Goal: Information Seeking & Learning: Compare options

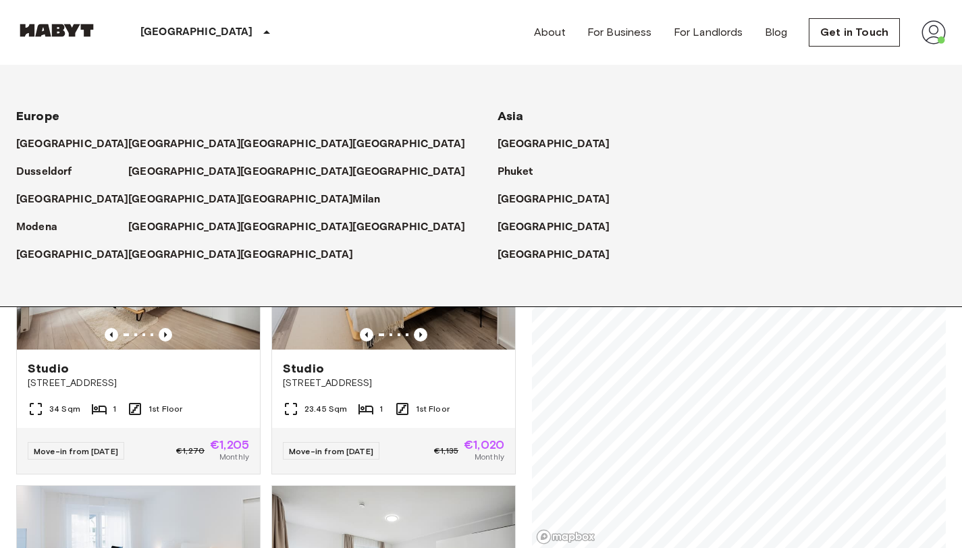
click at [259, 34] on icon at bounding box center [267, 32] width 16 height 16
click at [262, 339] on div "Studio [STREET_ADDRESS] 1 1st Floor Move-in from [DATE] €1,135 €1,020 Monthly" at bounding box center [388, 325] width 255 height 298
click at [259, 30] on icon at bounding box center [267, 32] width 16 height 16
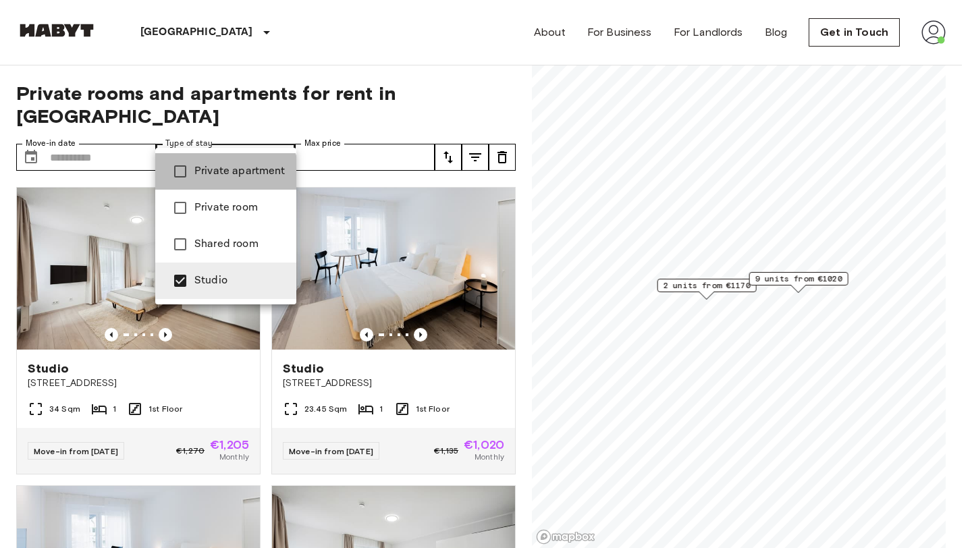
click at [217, 179] on span "Private apartment" at bounding box center [239, 171] width 91 height 16
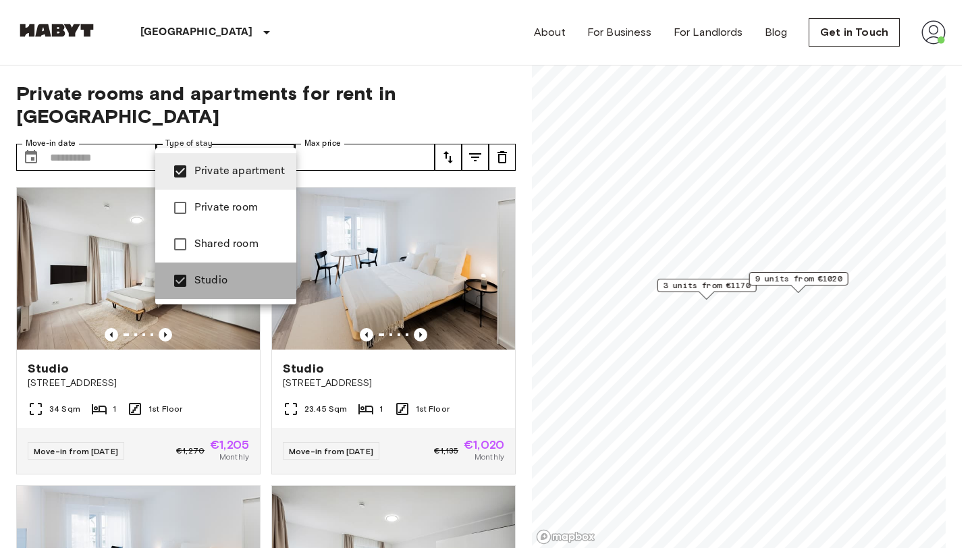
click at [206, 277] on span "Studio" at bounding box center [239, 281] width 91 height 16
type input "**********"
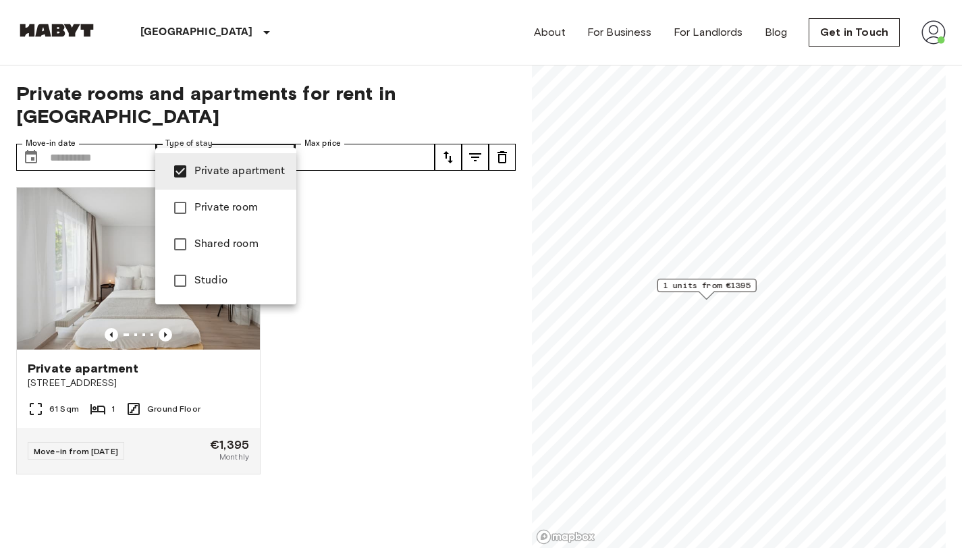
click at [347, 309] on div at bounding box center [486, 274] width 972 height 548
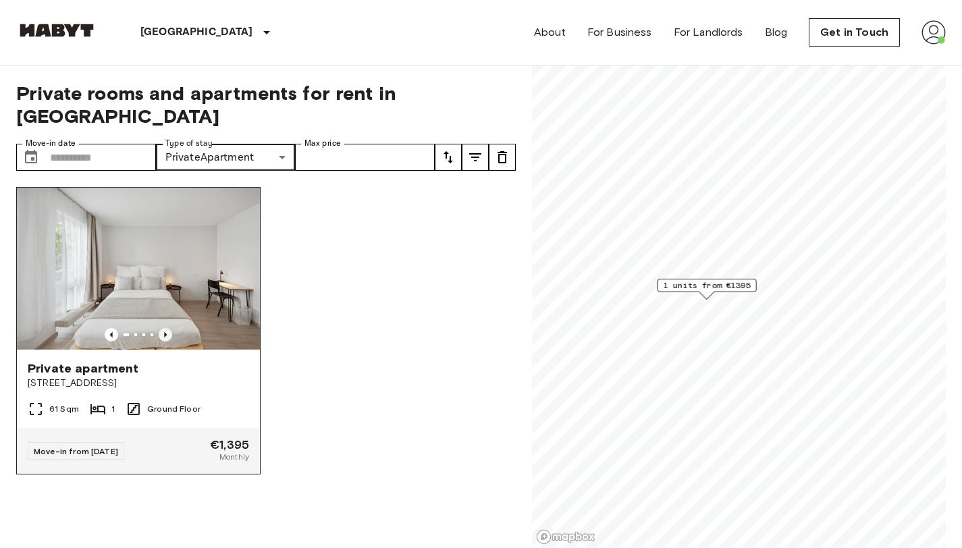
click at [164, 332] on icon "Previous image" at bounding box center [165, 334] width 3 height 5
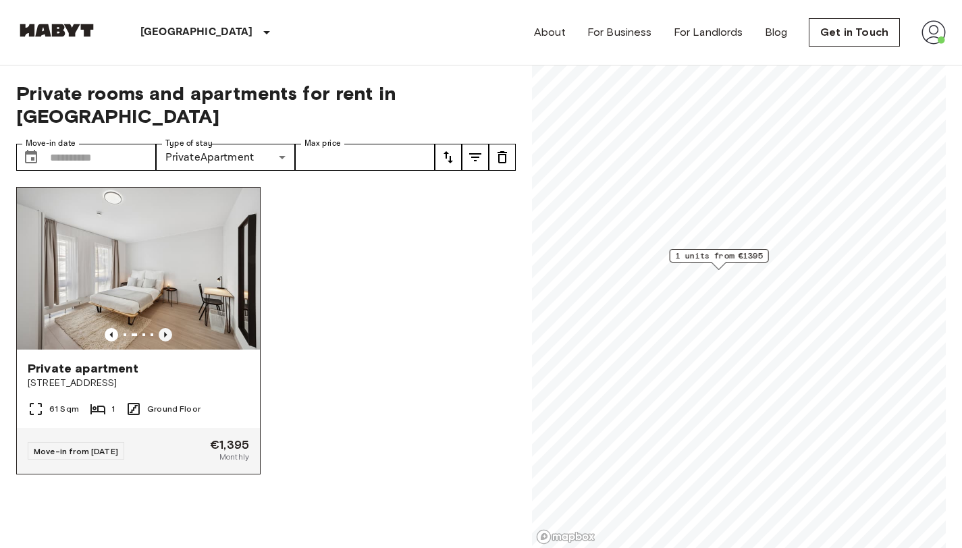
click at [164, 332] on icon "Previous image" at bounding box center [165, 334] width 3 height 5
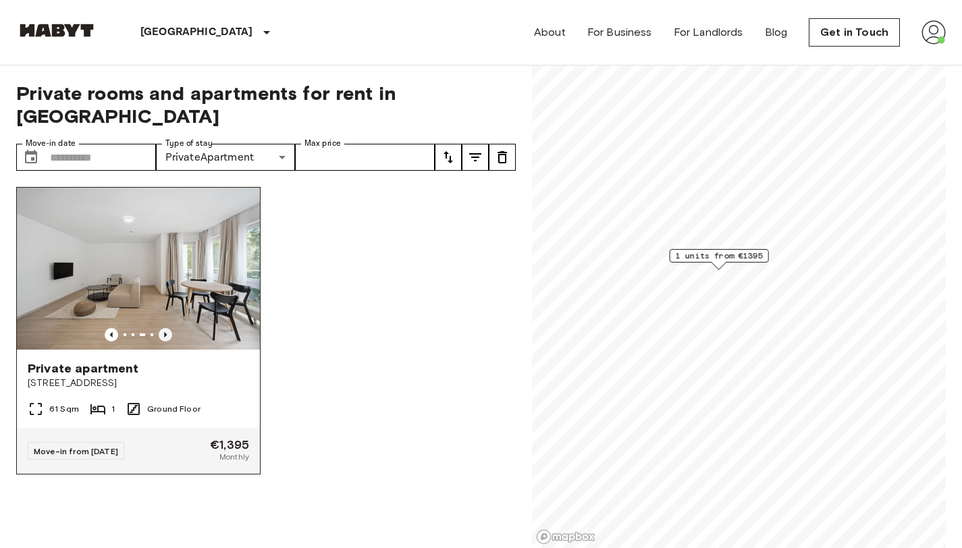
click at [164, 332] on icon "Previous image" at bounding box center [165, 334] width 3 height 5
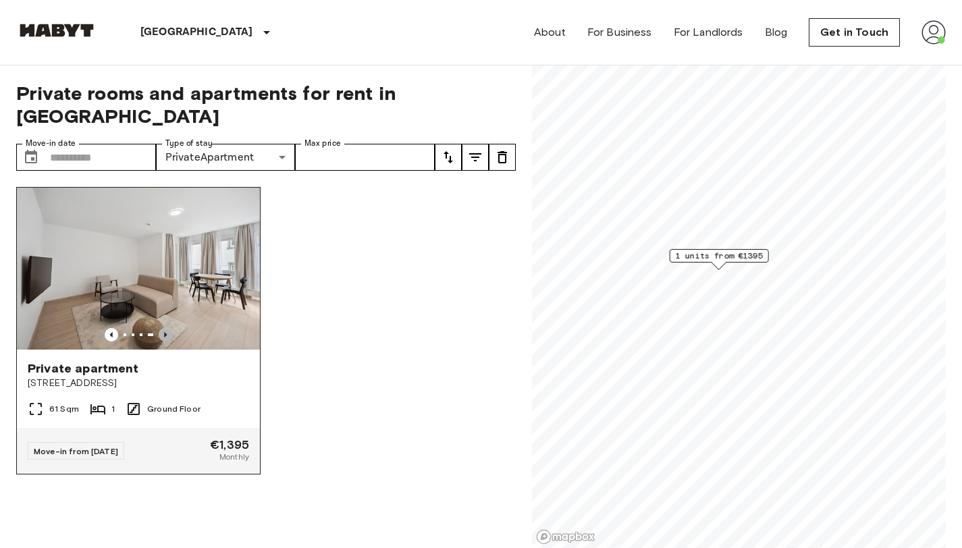
click at [161, 328] on icon "Previous image" at bounding box center [166, 335] width 14 height 14
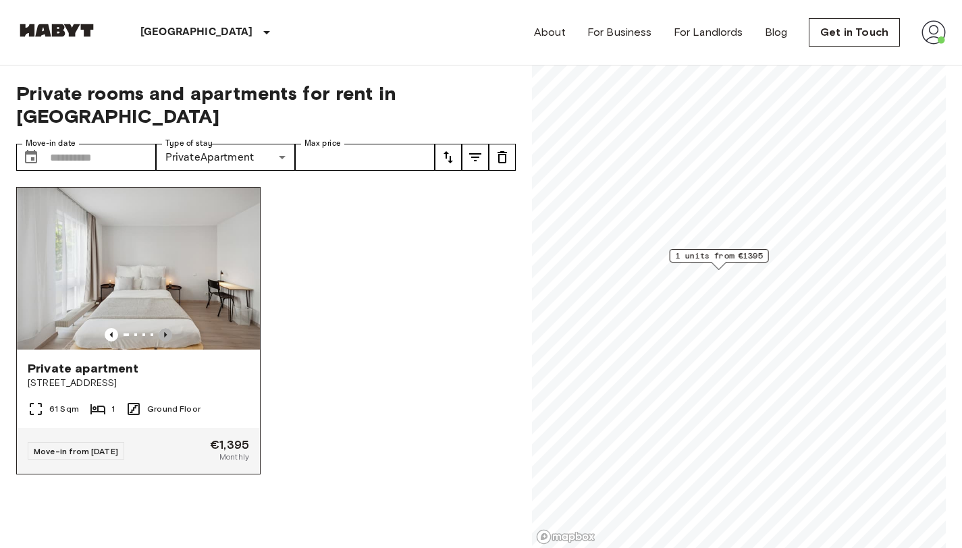
click at [161, 328] on icon "Previous image" at bounding box center [166, 335] width 14 height 14
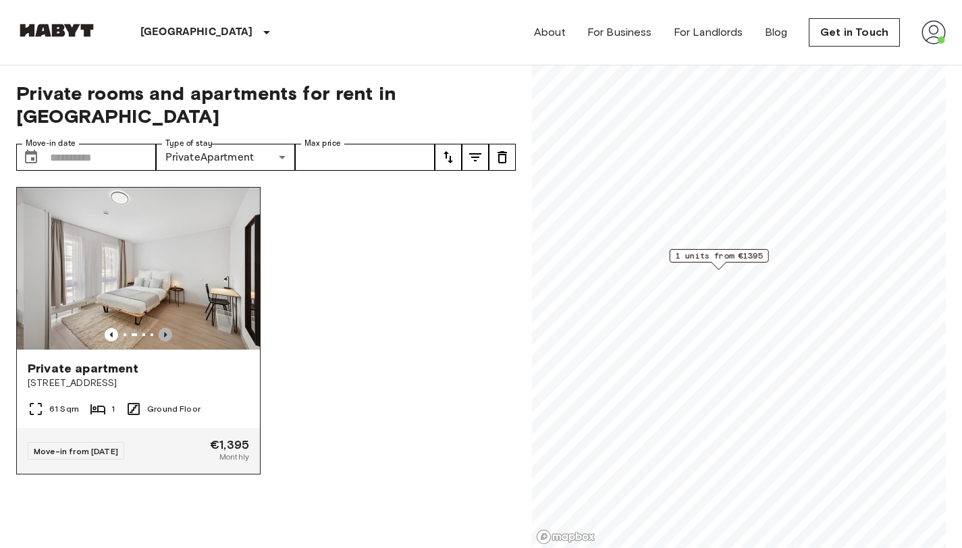
click at [161, 328] on icon "Previous image" at bounding box center [166, 335] width 14 height 14
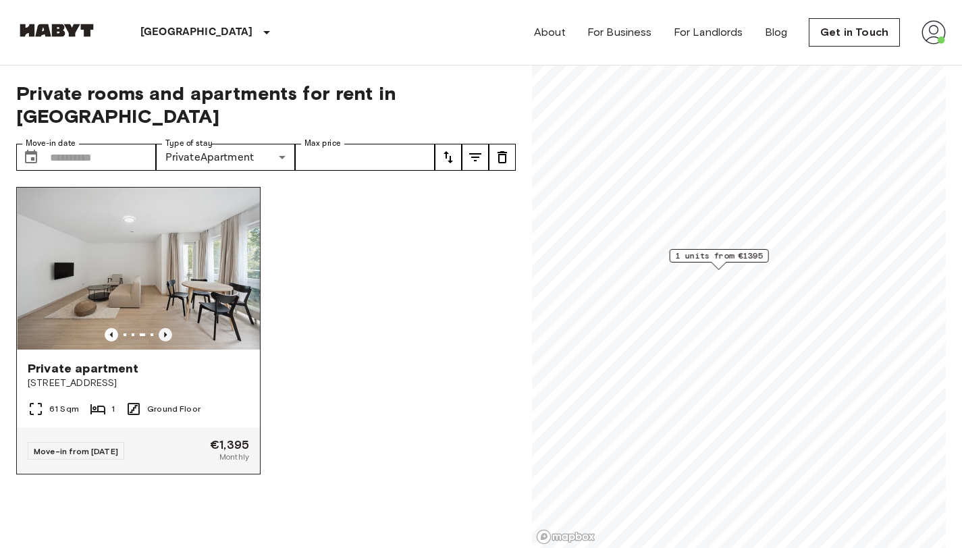
click at [161, 328] on icon "Previous image" at bounding box center [166, 335] width 14 height 14
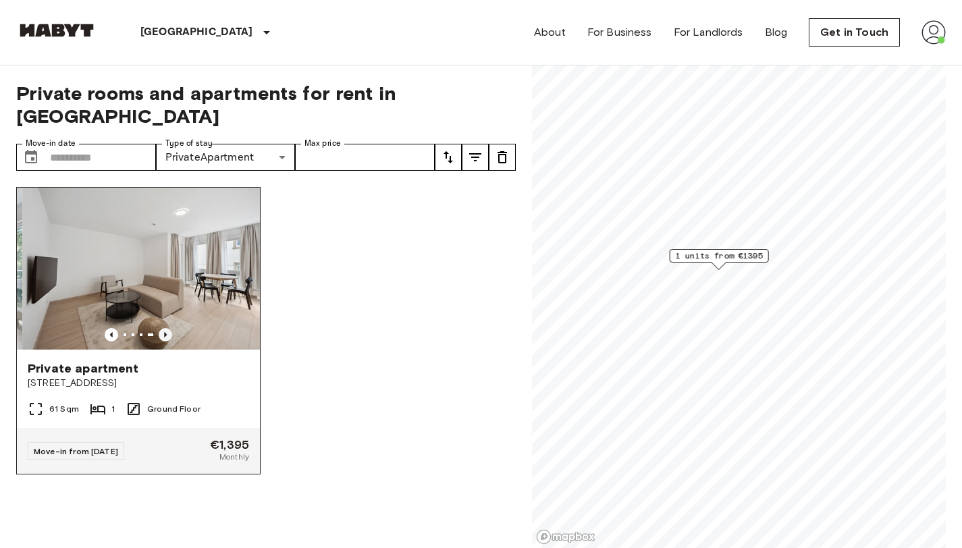
click at [161, 328] on icon "Previous image" at bounding box center [166, 335] width 14 height 14
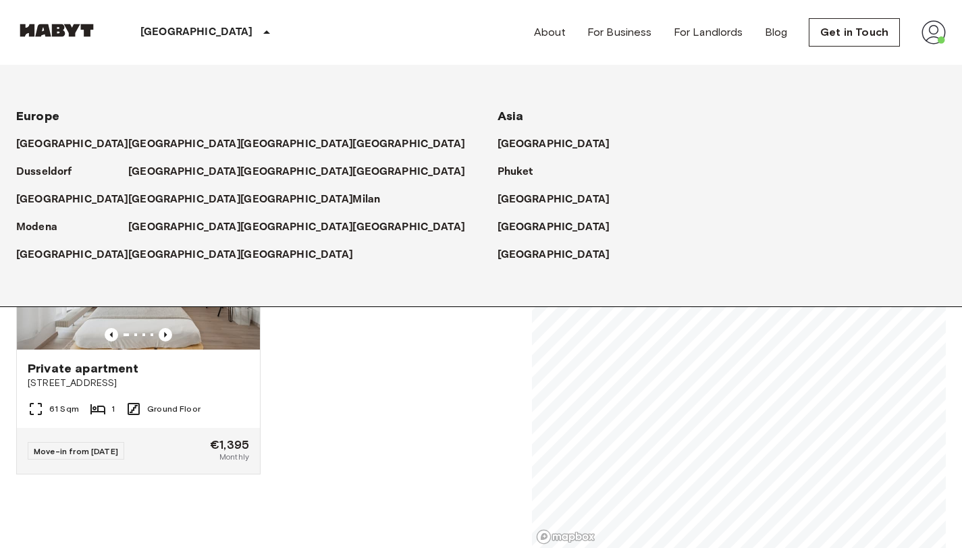
click at [180, 34] on p "[GEOGRAPHIC_DATA]" at bounding box center [196, 32] width 113 height 16
click at [131, 144] on p "[GEOGRAPHIC_DATA]" at bounding box center [187, 144] width 113 height 16
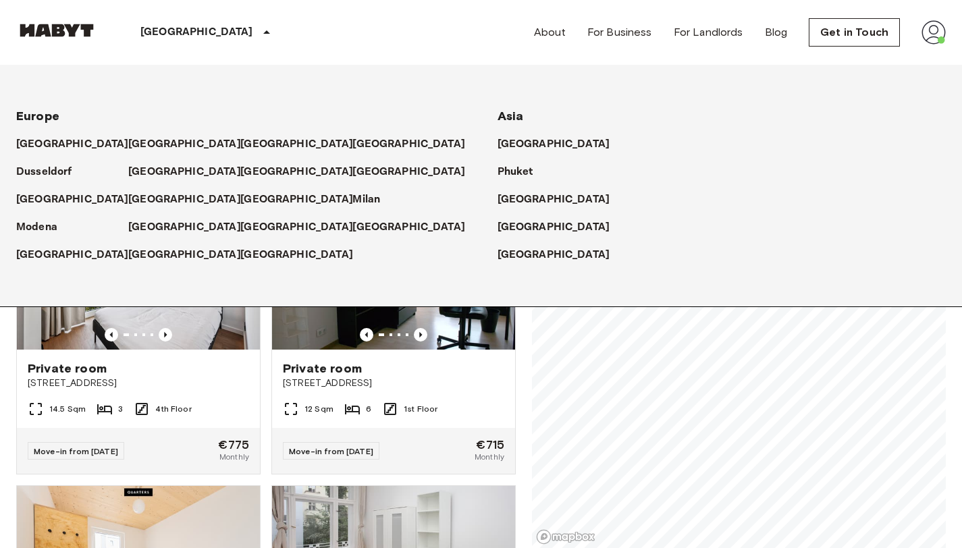
click at [261, 359] on div "Private room [STREET_ADDRESS] 1st Floor Move-in from [DATE] €715 Monthly" at bounding box center [388, 325] width 255 height 298
click at [259, 28] on icon at bounding box center [267, 32] width 16 height 16
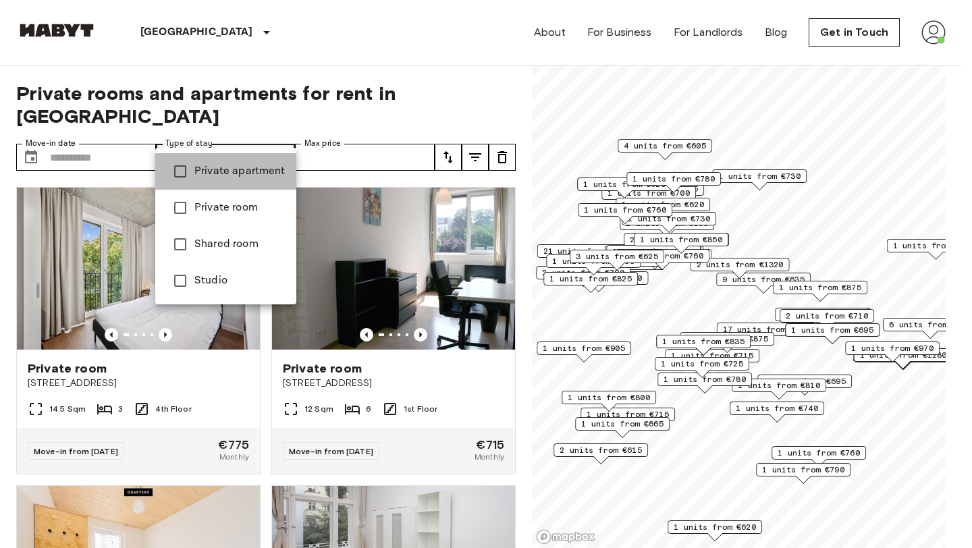
click at [233, 172] on span "Private apartment" at bounding box center [239, 171] width 91 height 16
type input "**********"
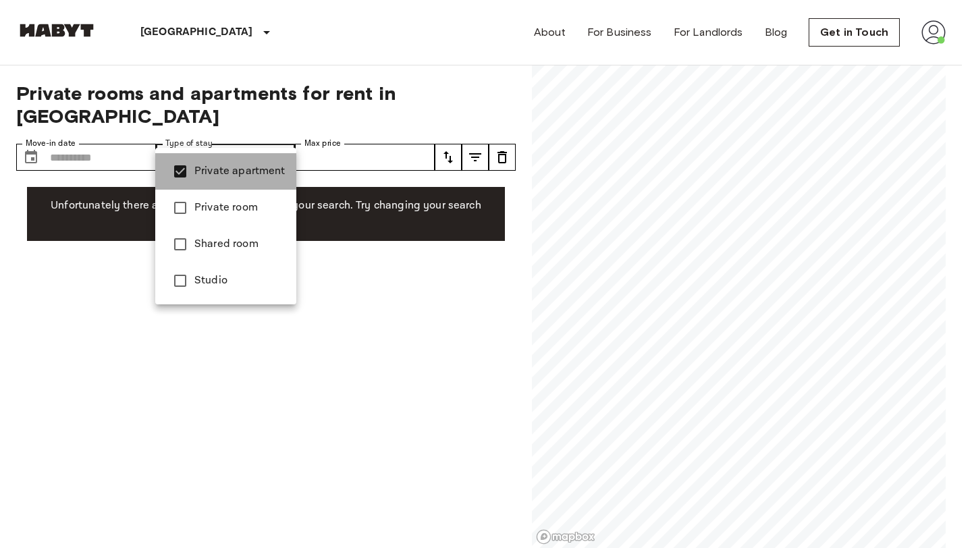
click at [233, 172] on span "Private apartment" at bounding box center [239, 171] width 91 height 16
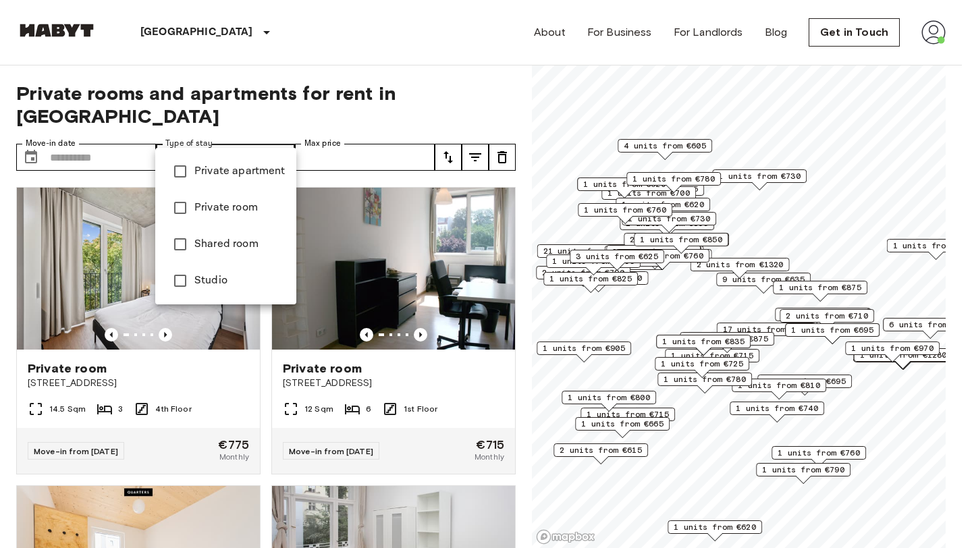
click at [268, 139] on div at bounding box center [486, 274] width 972 height 548
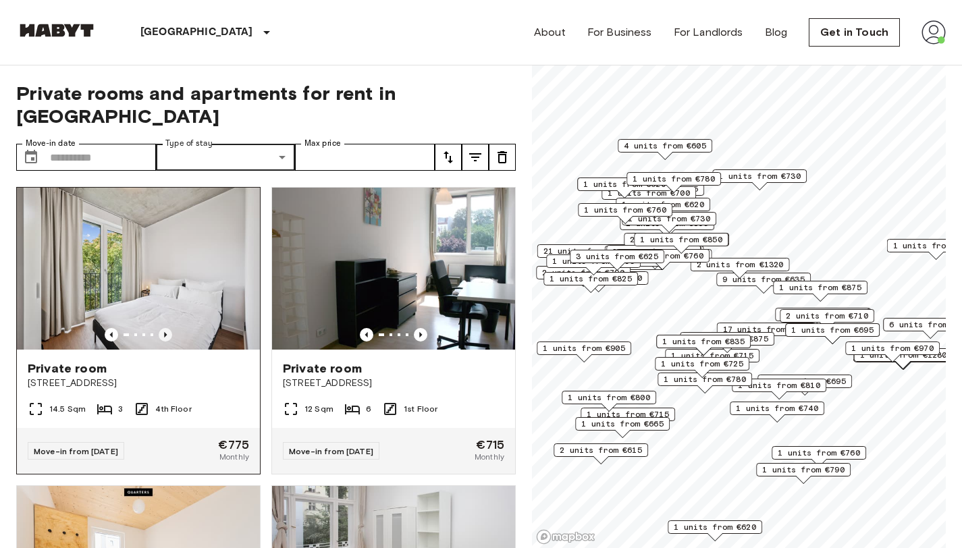
click at [168, 328] on icon "Previous image" at bounding box center [166, 335] width 14 height 14
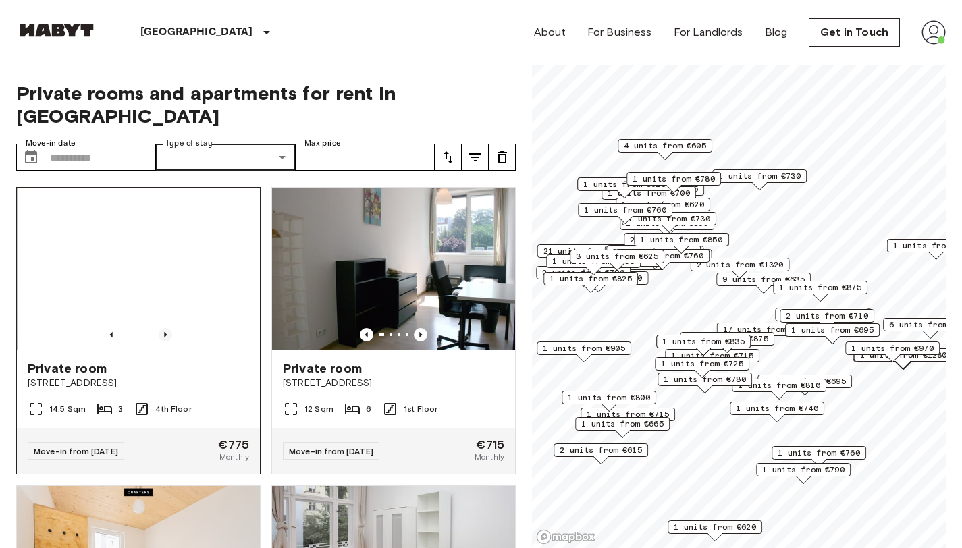
click at [167, 328] on icon "Previous image" at bounding box center [166, 335] width 14 height 14
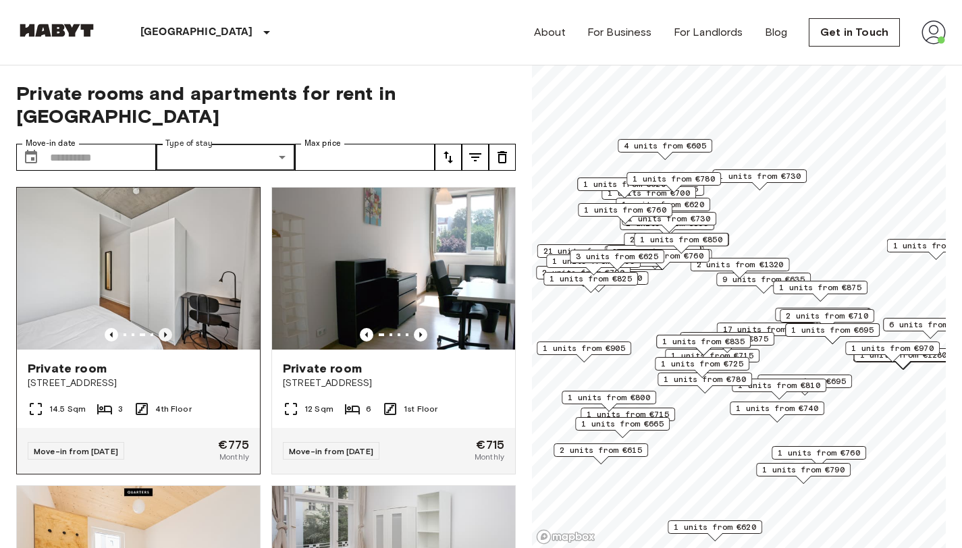
click at [167, 328] on icon "Previous image" at bounding box center [166, 335] width 14 height 14
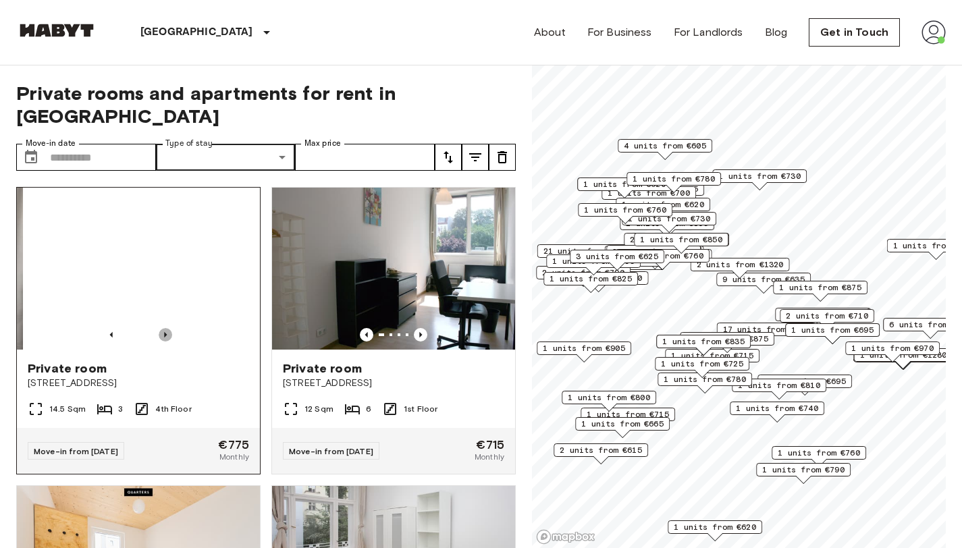
click at [167, 328] on icon "Previous image" at bounding box center [166, 335] width 14 height 14
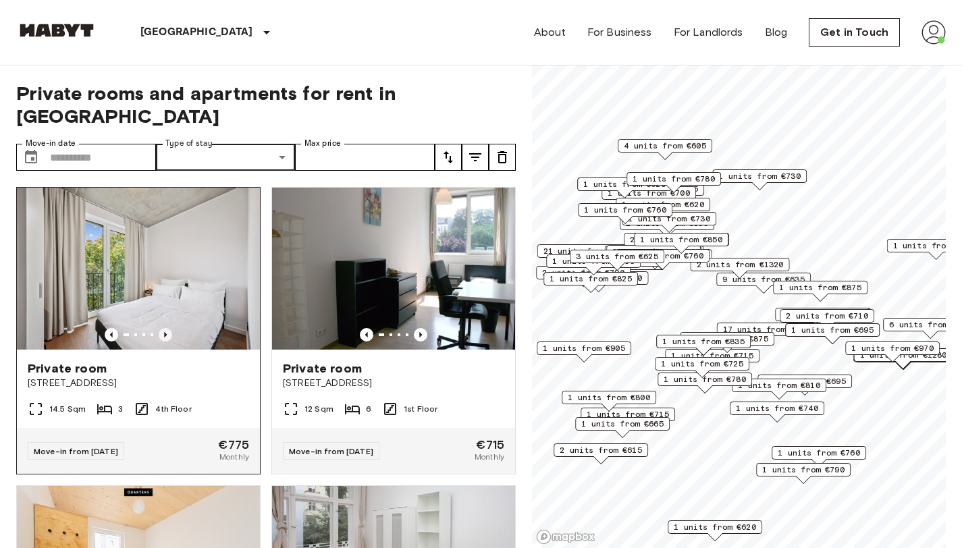
click at [167, 328] on icon "Previous image" at bounding box center [166, 335] width 14 height 14
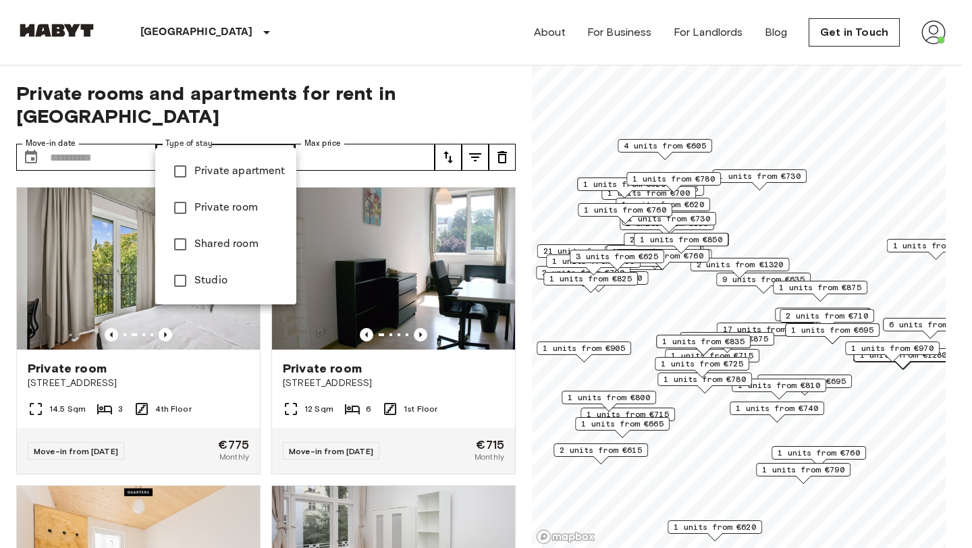
click at [242, 131] on div at bounding box center [486, 274] width 972 height 548
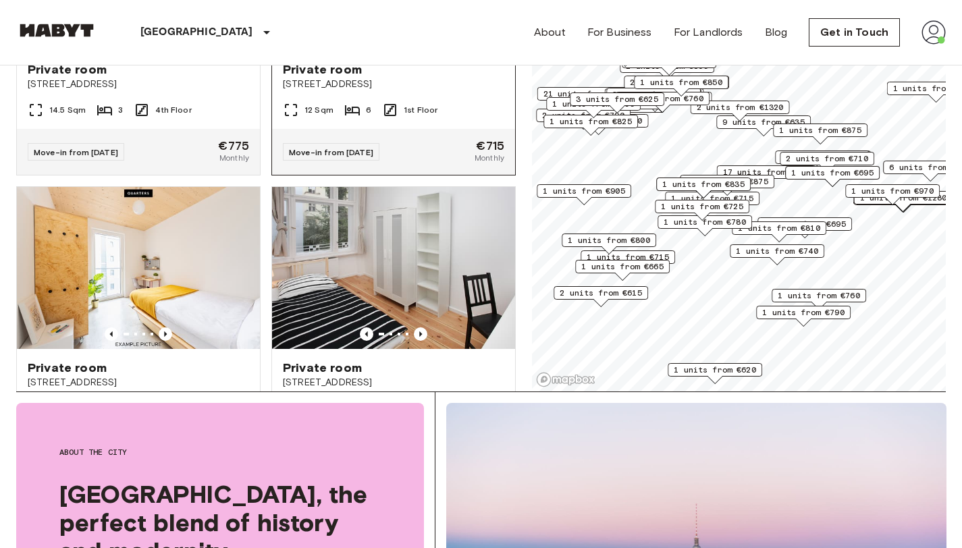
scroll to position [186, 0]
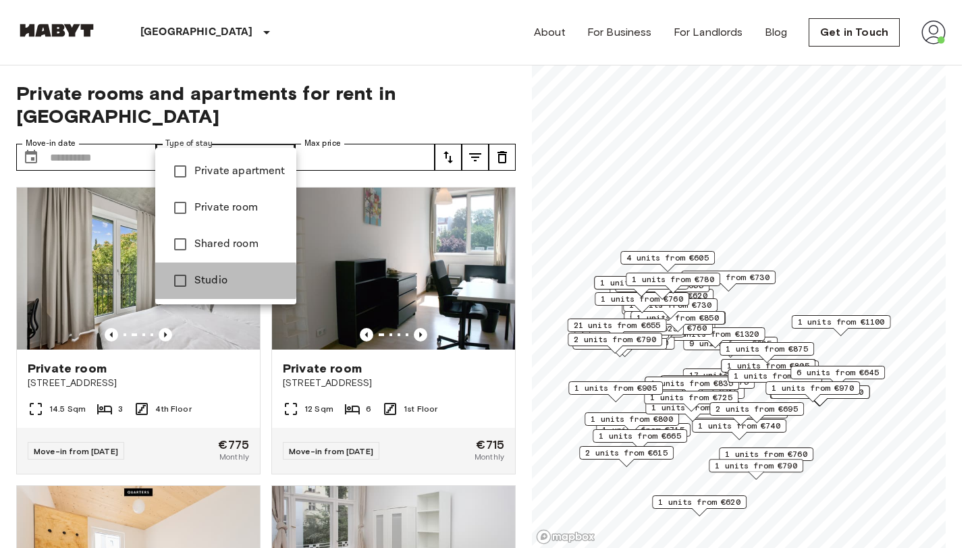
click at [209, 281] on span "Studio" at bounding box center [239, 281] width 91 height 16
type input "******"
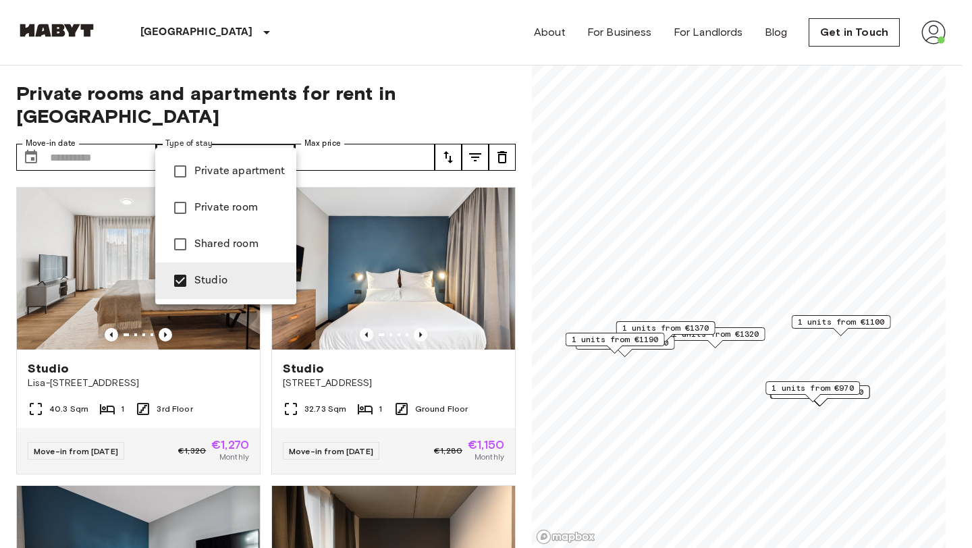
click at [304, 93] on div at bounding box center [486, 274] width 972 height 548
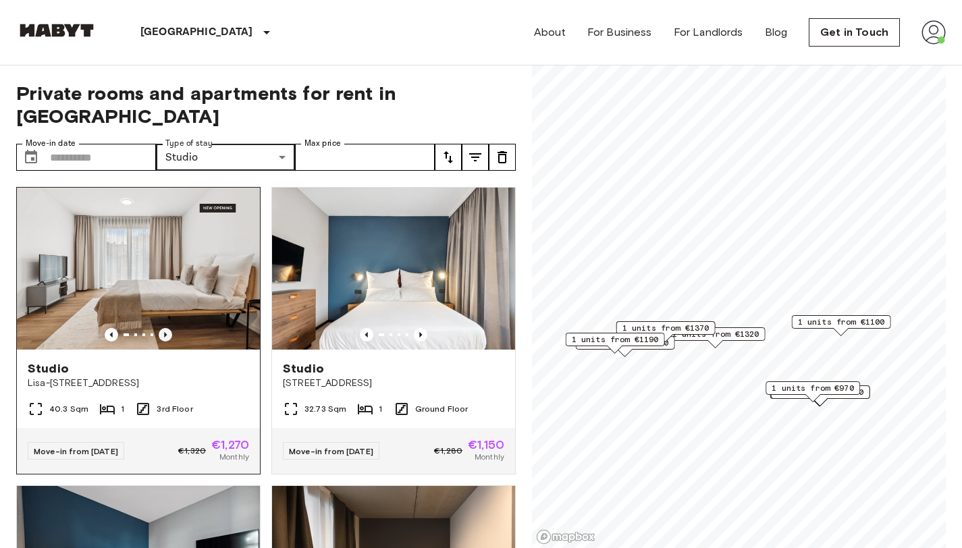
click at [165, 328] on icon "Previous image" at bounding box center [166, 335] width 14 height 14
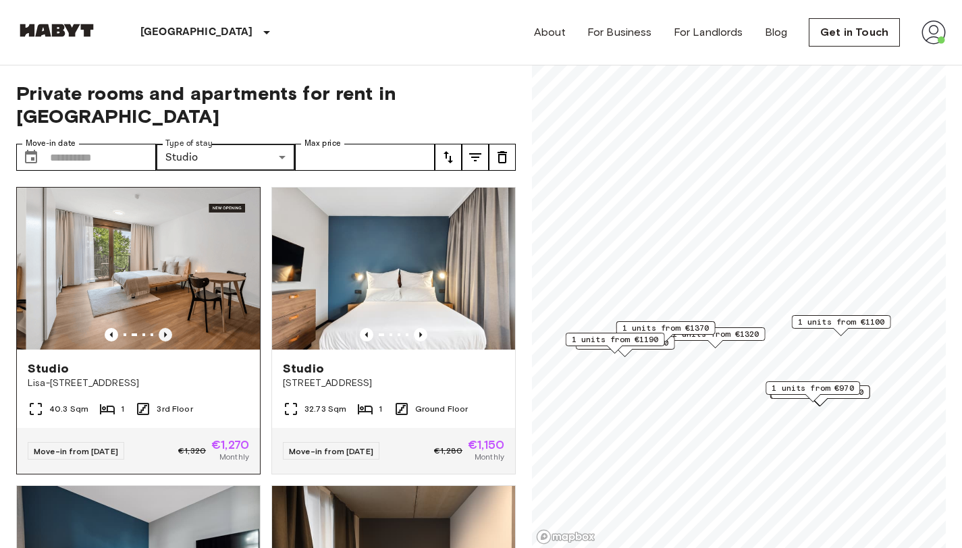
click at [165, 328] on icon "Previous image" at bounding box center [166, 335] width 14 height 14
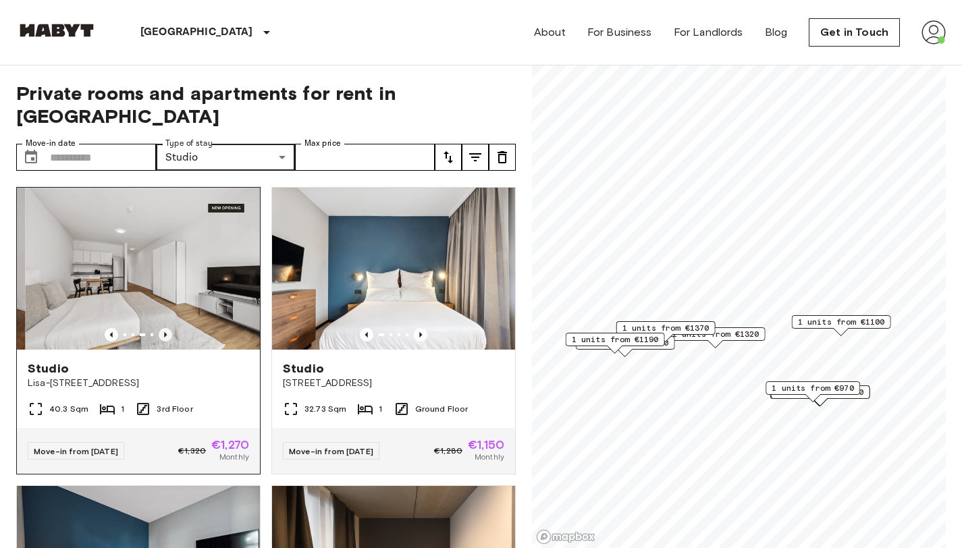
click at [165, 328] on icon "Previous image" at bounding box center [166, 335] width 14 height 14
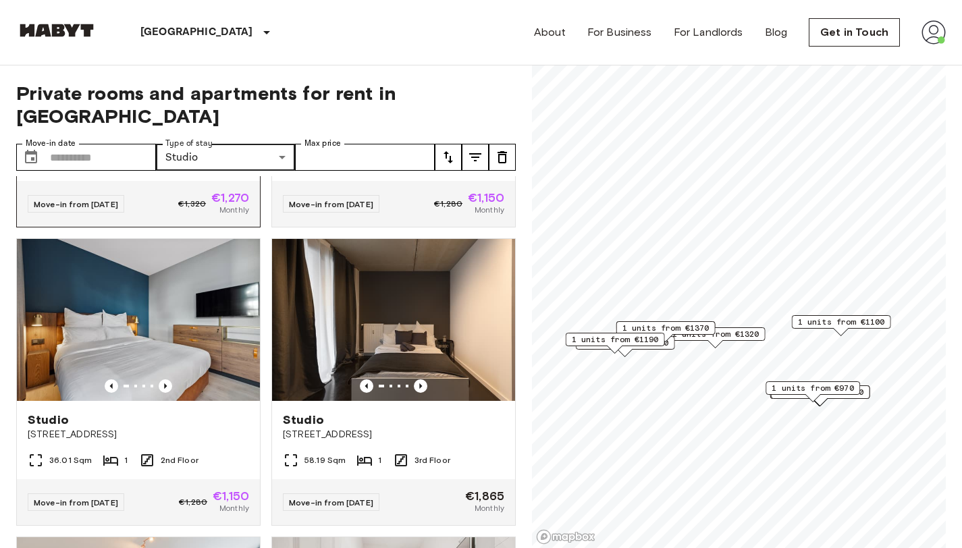
scroll to position [250, 0]
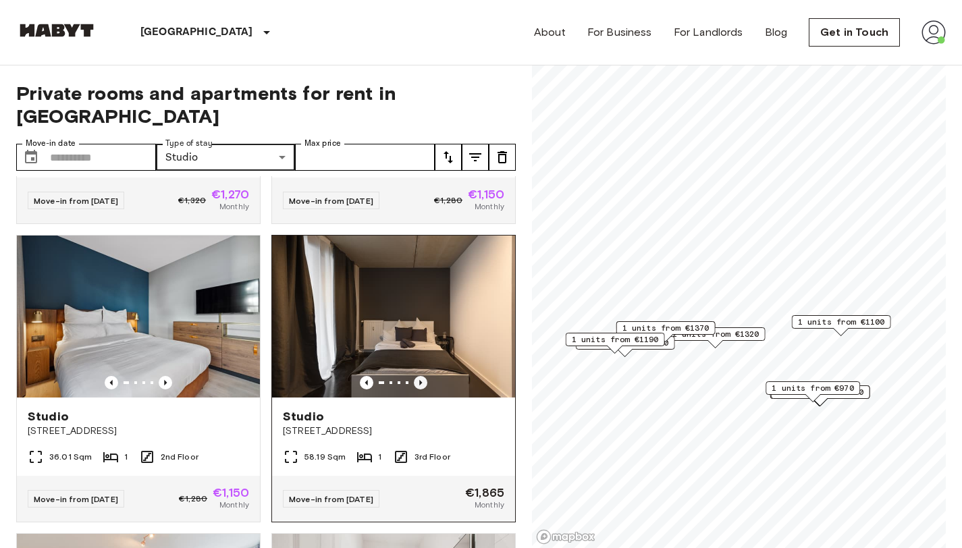
click at [418, 376] on icon "Previous image" at bounding box center [421, 383] width 14 height 14
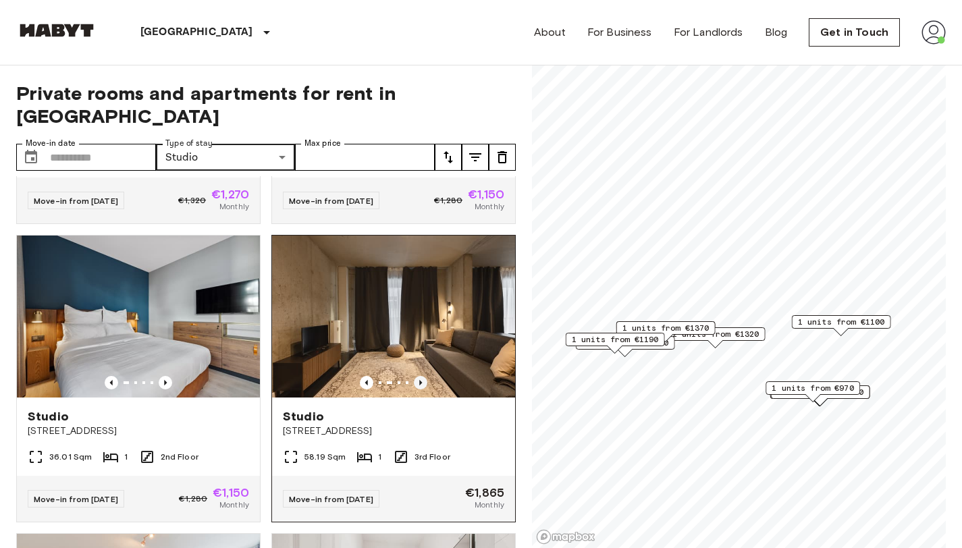
click at [418, 376] on icon "Previous image" at bounding box center [421, 383] width 14 height 14
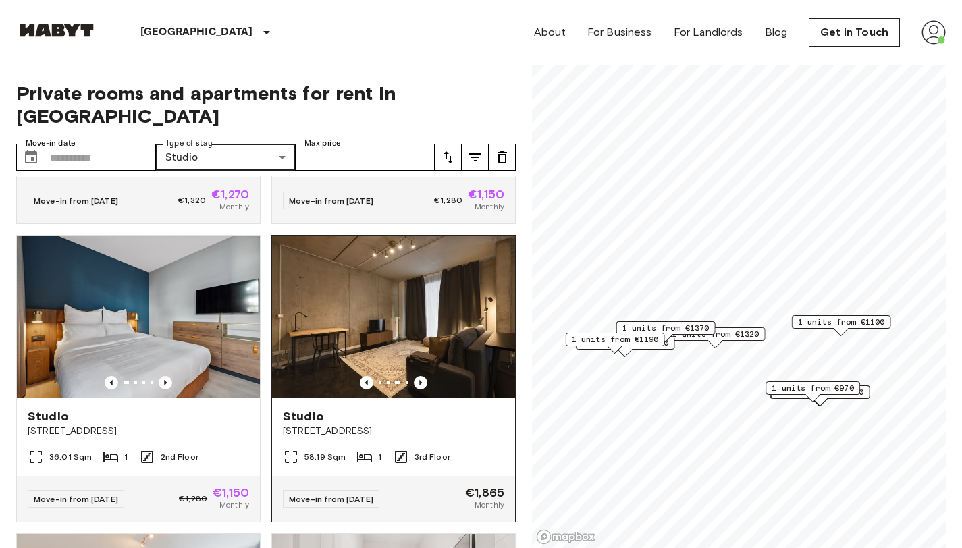
click at [411, 317] on img at bounding box center [393, 317] width 243 height 162
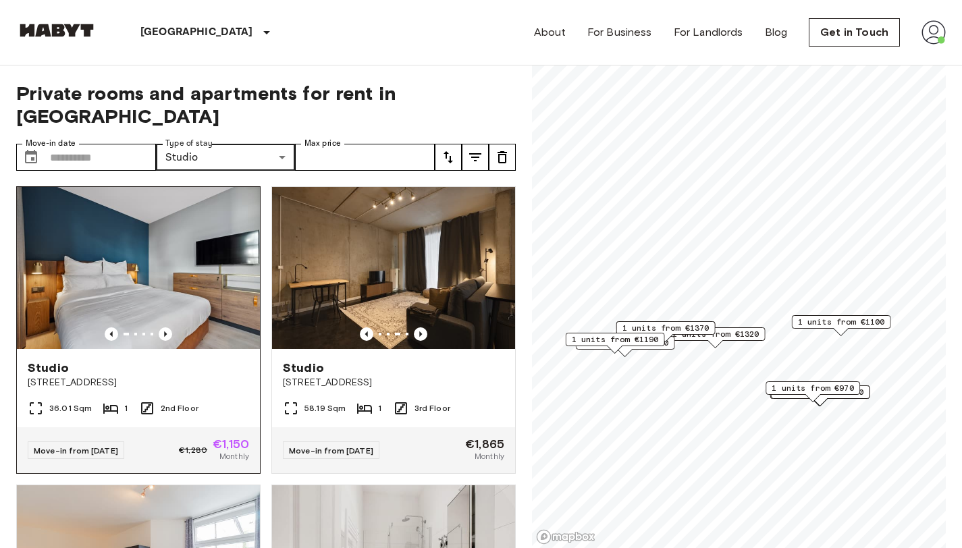
scroll to position [300, 0]
click at [165, 327] on icon "Previous image" at bounding box center [166, 334] width 14 height 14
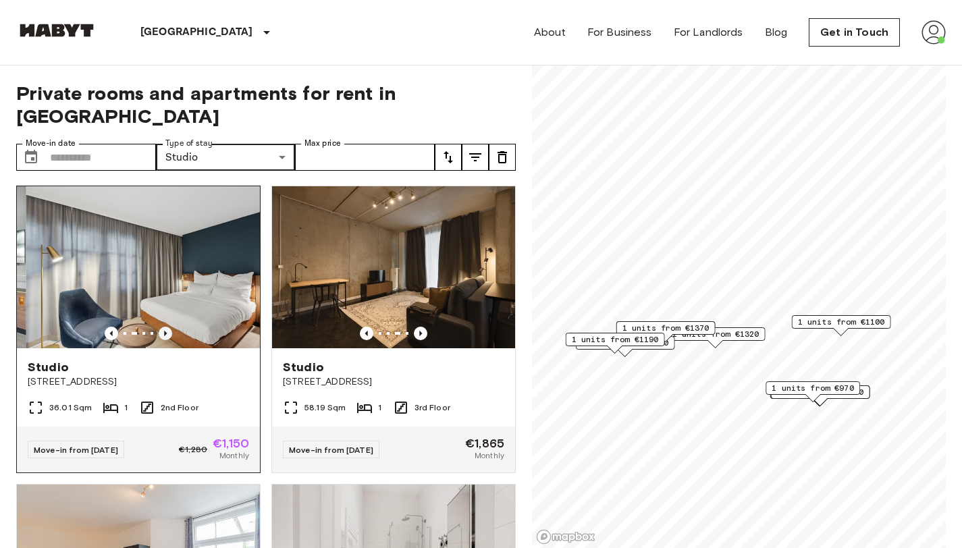
click at [165, 327] on icon "Previous image" at bounding box center [166, 334] width 14 height 14
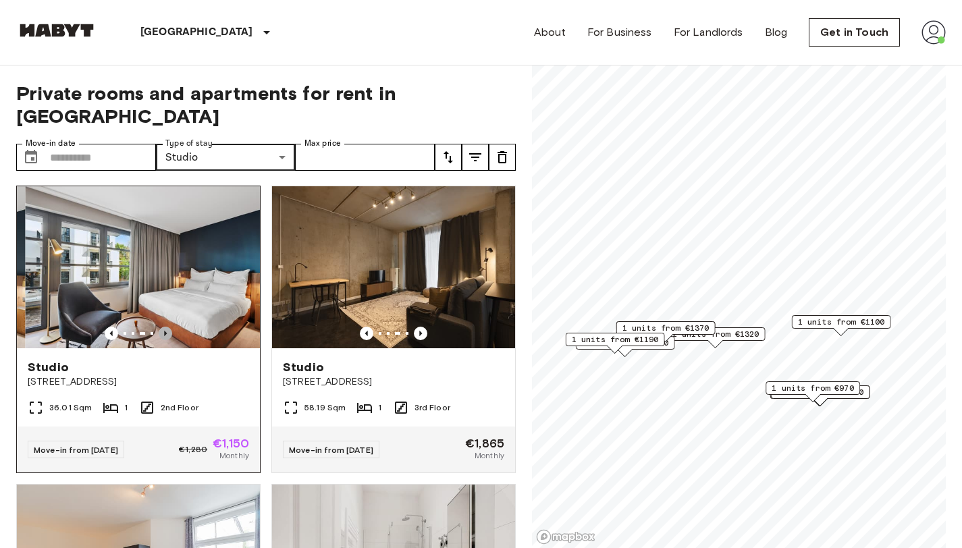
click at [165, 327] on icon "Previous image" at bounding box center [166, 334] width 14 height 14
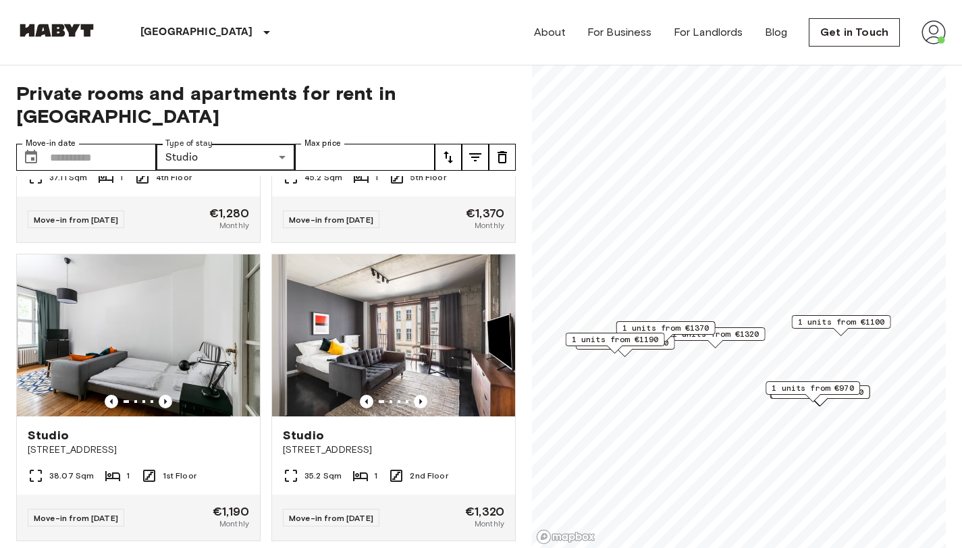
scroll to position [1742, 0]
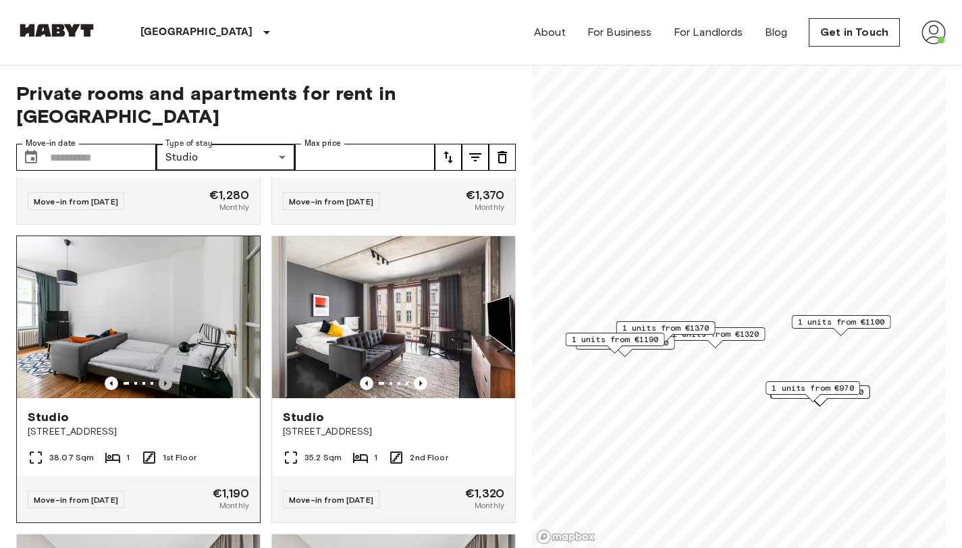
click at [165, 390] on icon "Previous image" at bounding box center [166, 384] width 14 height 14
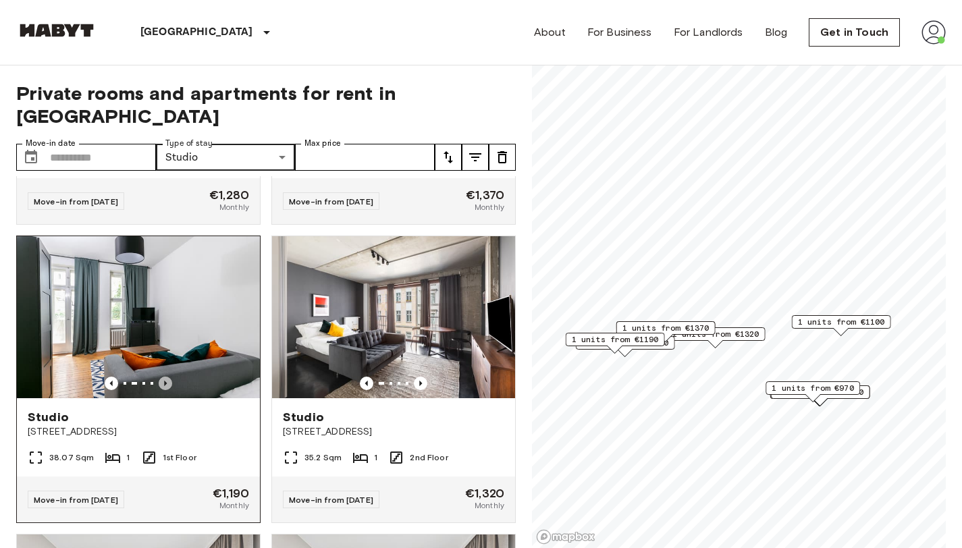
click at [165, 390] on icon "Previous image" at bounding box center [166, 384] width 14 height 14
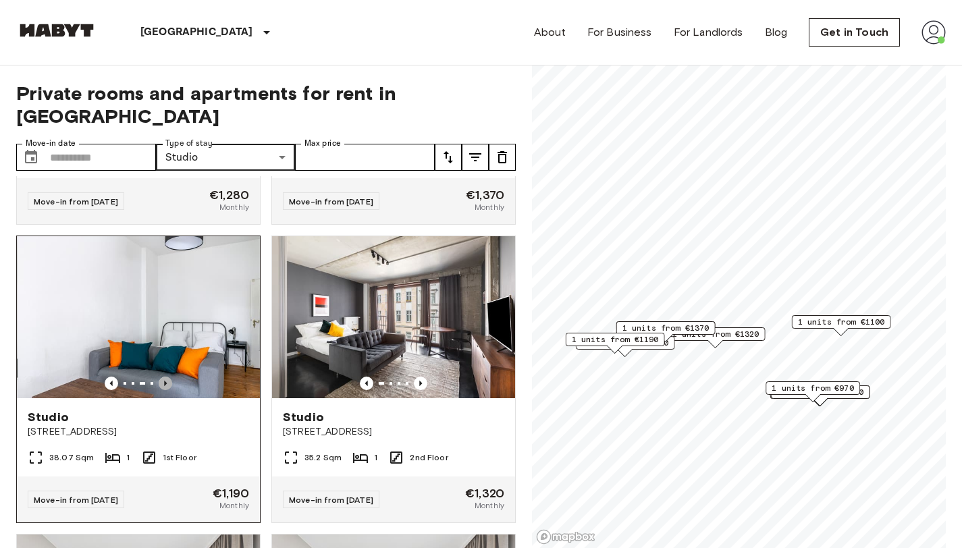
click at [165, 390] on icon "Previous image" at bounding box center [166, 384] width 14 height 14
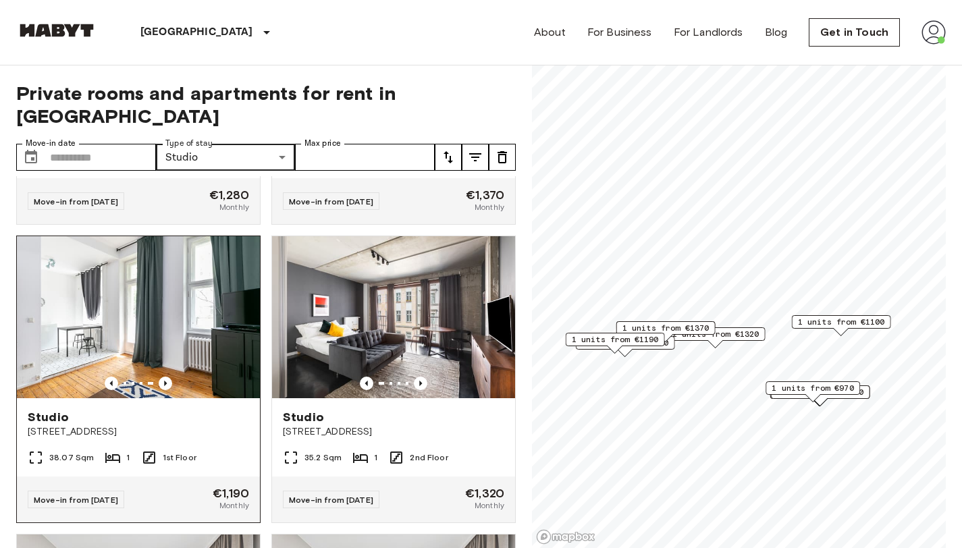
click at [178, 354] on img at bounding box center [138, 317] width 243 height 162
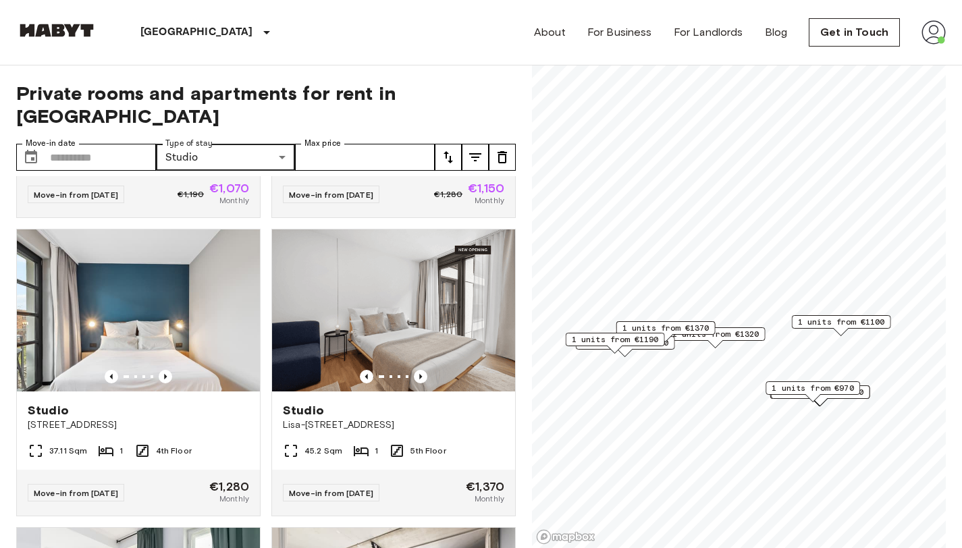
scroll to position [1446, 0]
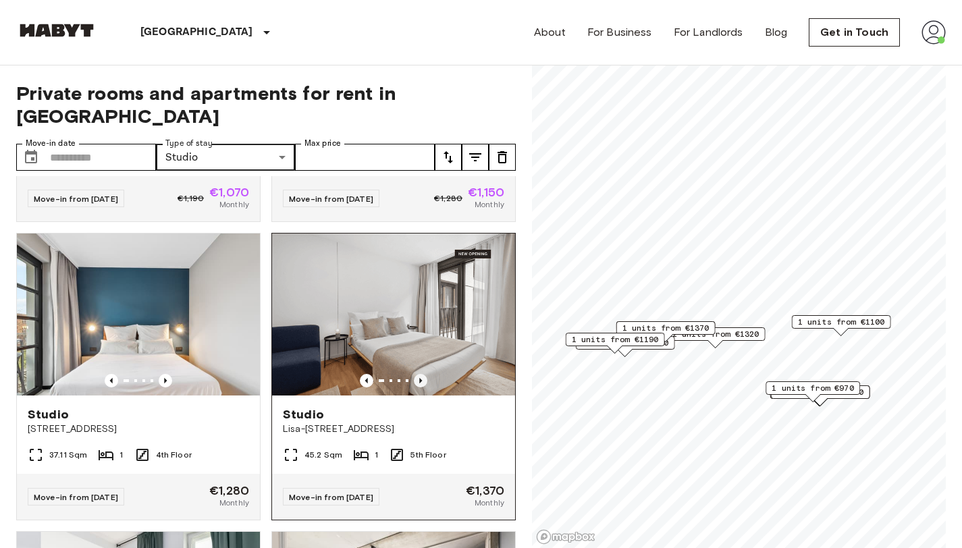
click at [416, 385] on icon "Previous image" at bounding box center [421, 381] width 14 height 14
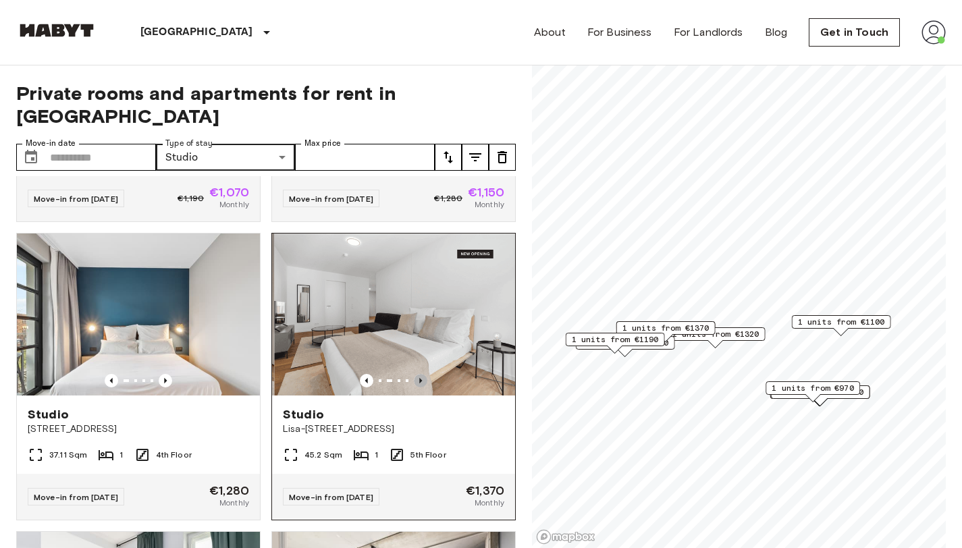
click at [416, 385] on icon "Previous image" at bounding box center [421, 381] width 14 height 14
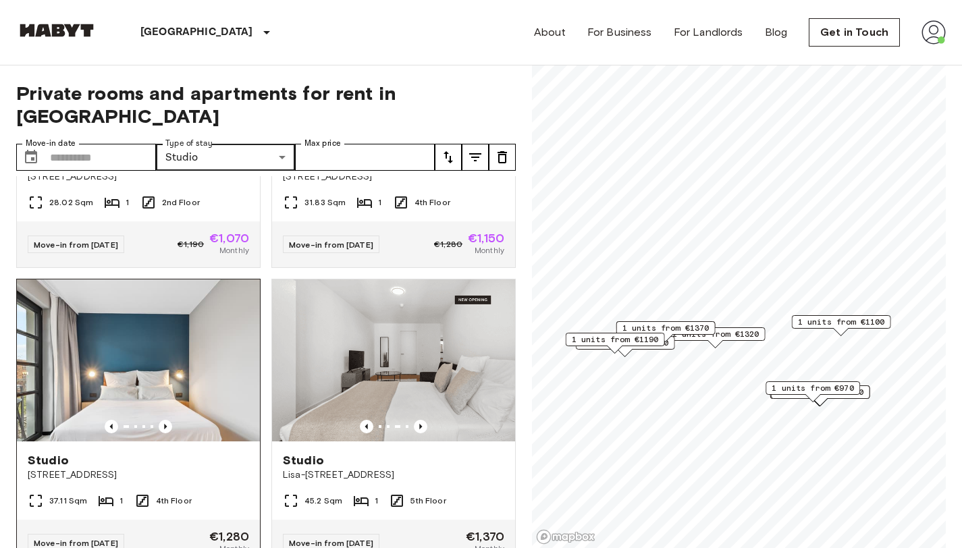
scroll to position [1445, 0]
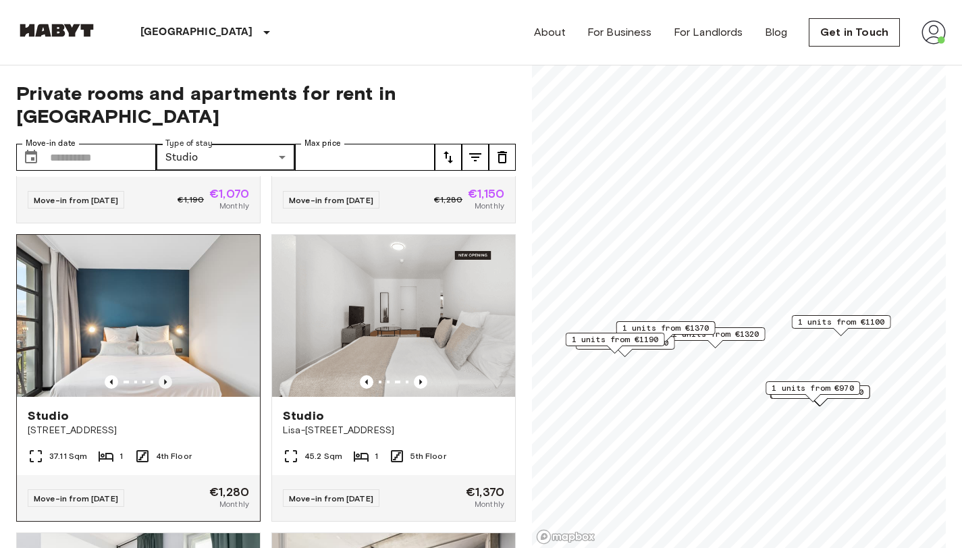
click at [161, 389] on icon "Previous image" at bounding box center [166, 382] width 14 height 14
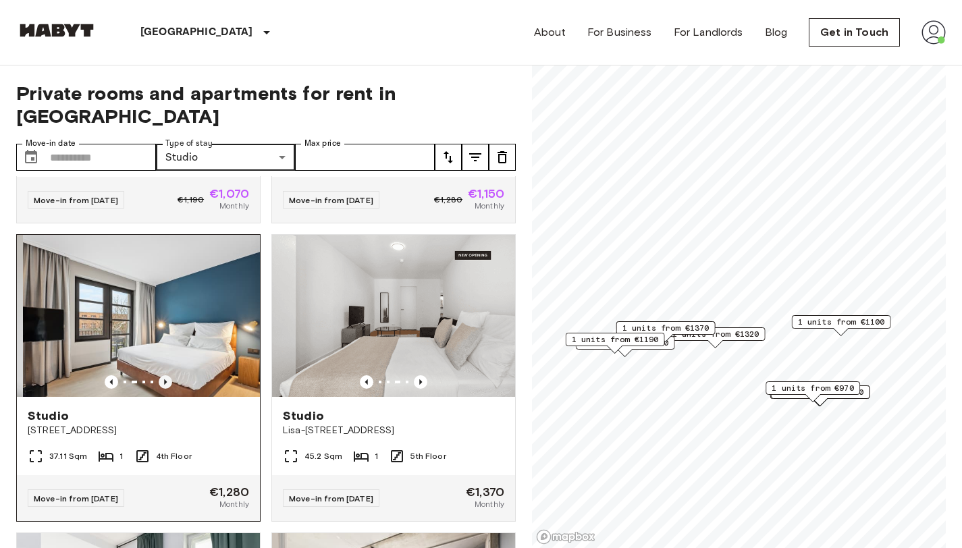
click at [164, 385] on icon "Previous image" at bounding box center [165, 381] width 3 height 5
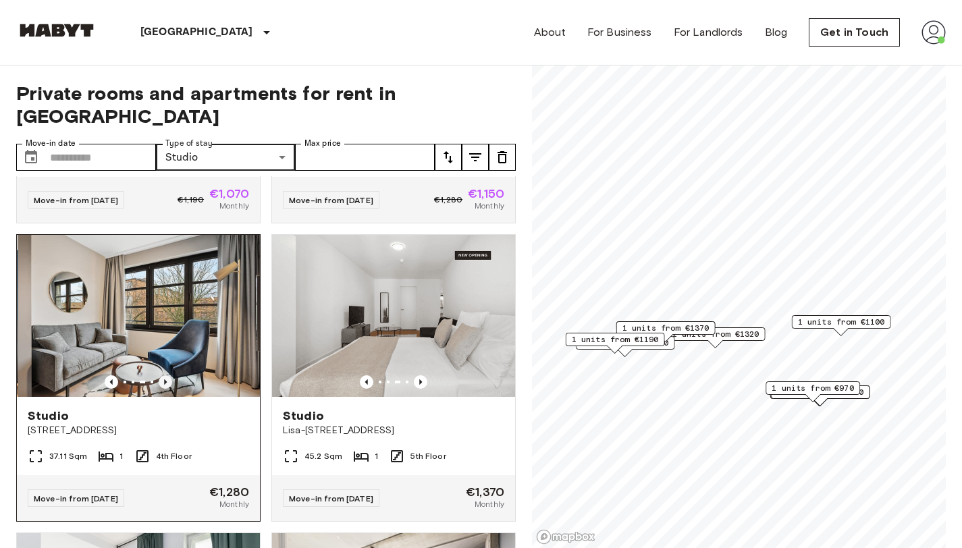
click at [164, 385] on icon "Previous image" at bounding box center [165, 381] width 3 height 5
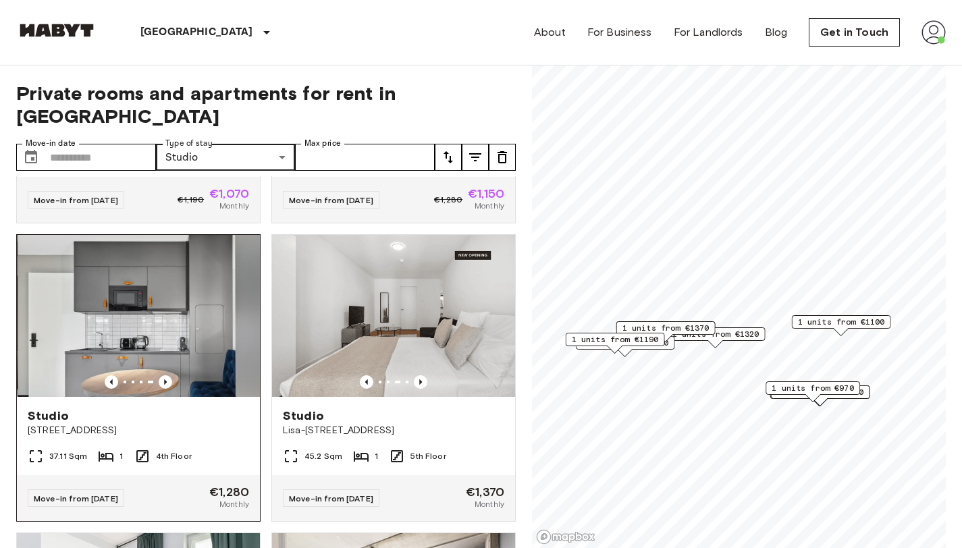
click at [176, 333] on img at bounding box center [139, 316] width 243 height 162
click at [153, 342] on img at bounding box center [138, 316] width 243 height 162
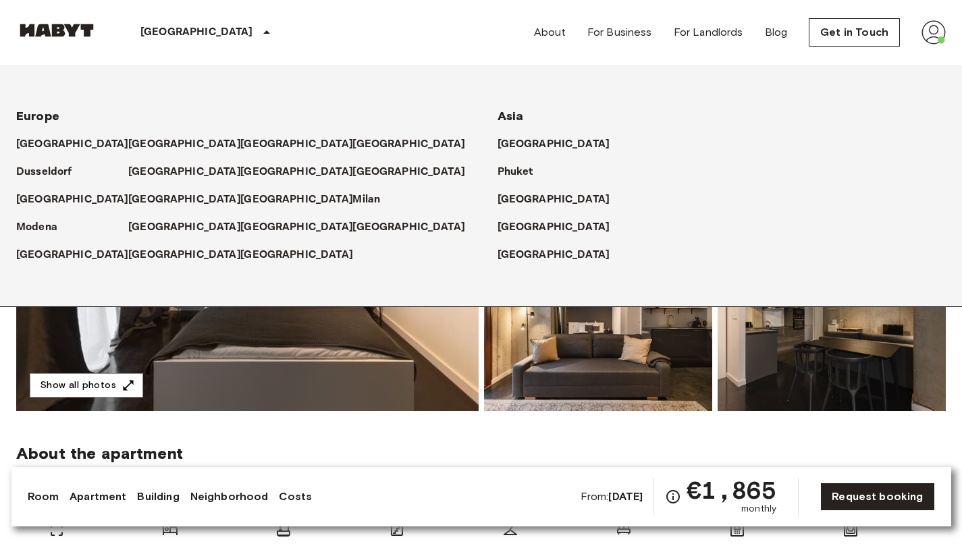
scroll to position [168, 0]
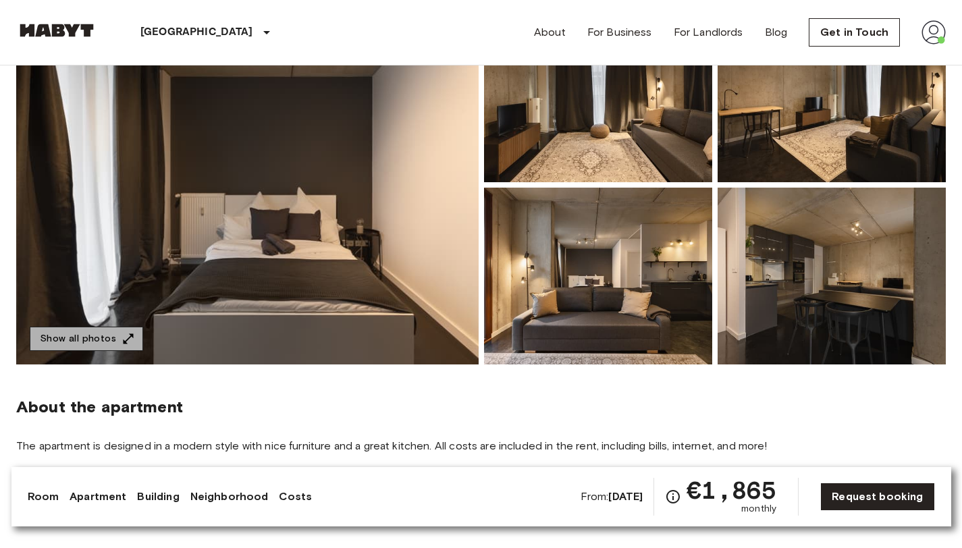
click at [103, 340] on button "Show all photos" at bounding box center [86, 339] width 113 height 25
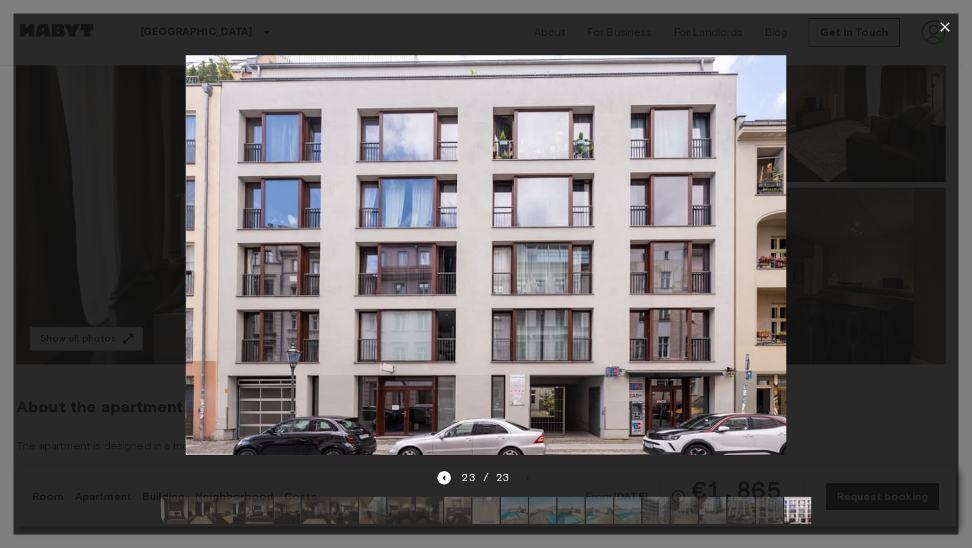
click at [945, 28] on icon "button" at bounding box center [944, 26] width 9 height 9
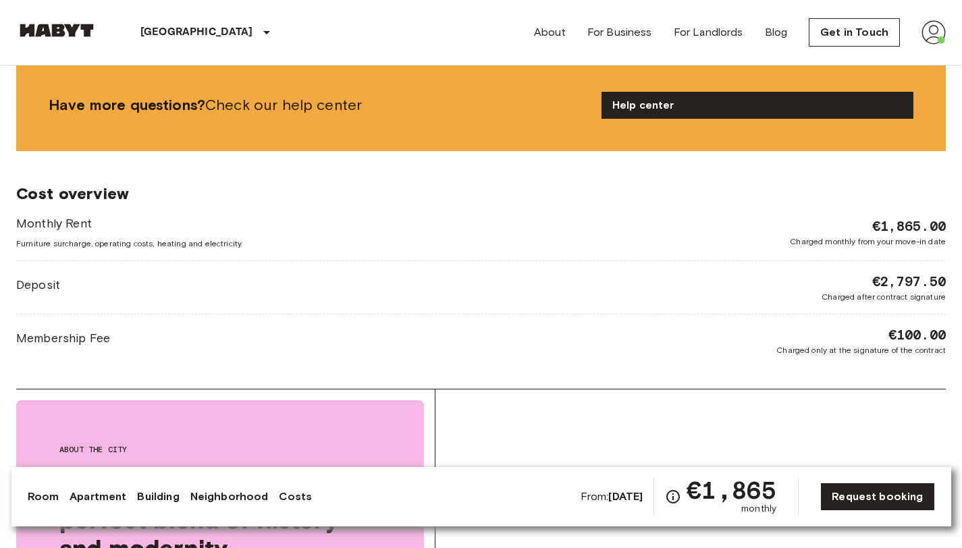
scroll to position [1639, 0]
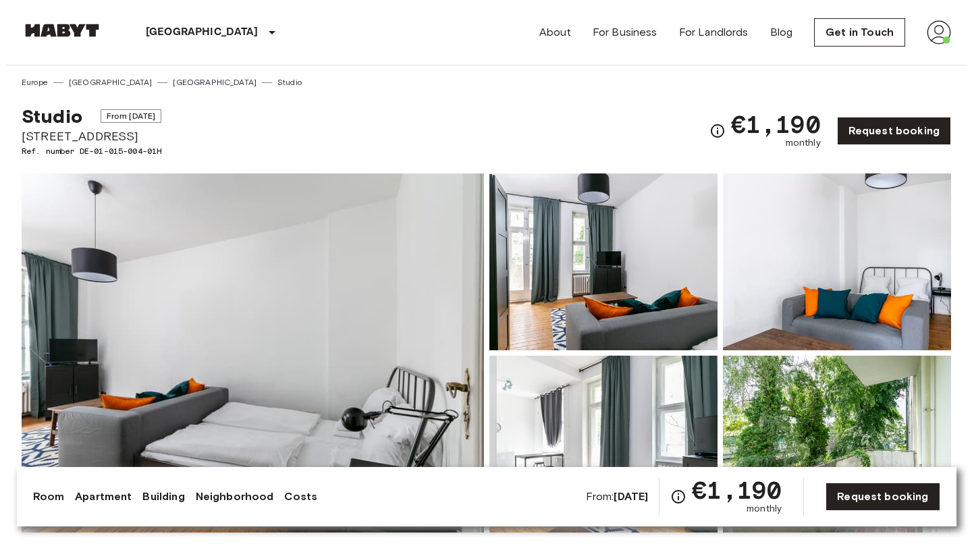
scroll to position [175, 0]
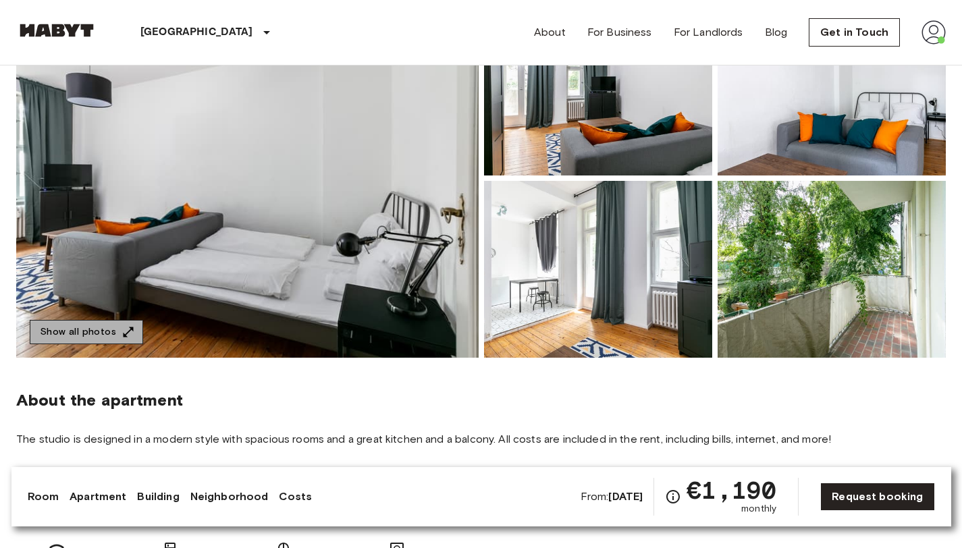
click at [105, 323] on button "Show all photos" at bounding box center [86, 332] width 113 height 25
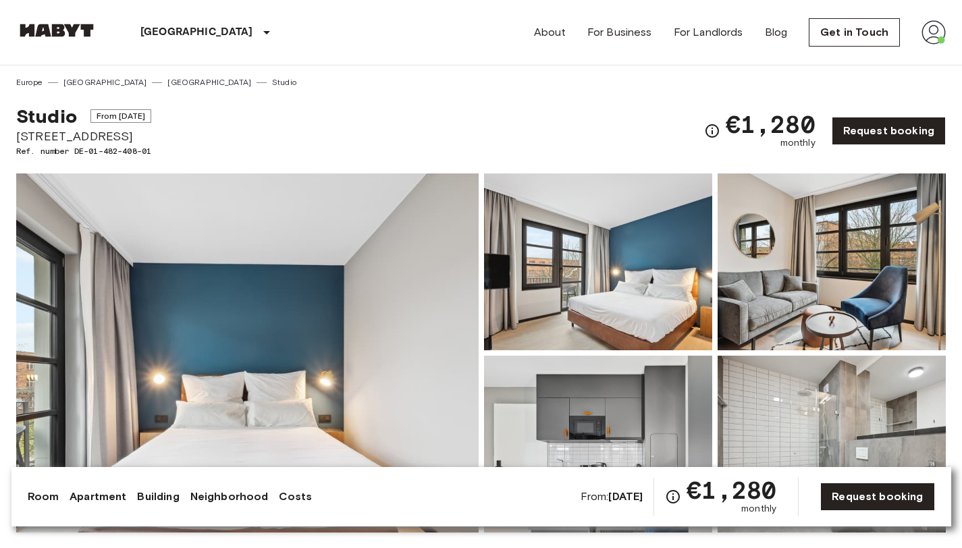
click at [182, 265] on img at bounding box center [247, 353] width 462 height 359
